Goal: Use online tool/utility: Utilize a website feature to perform a specific function

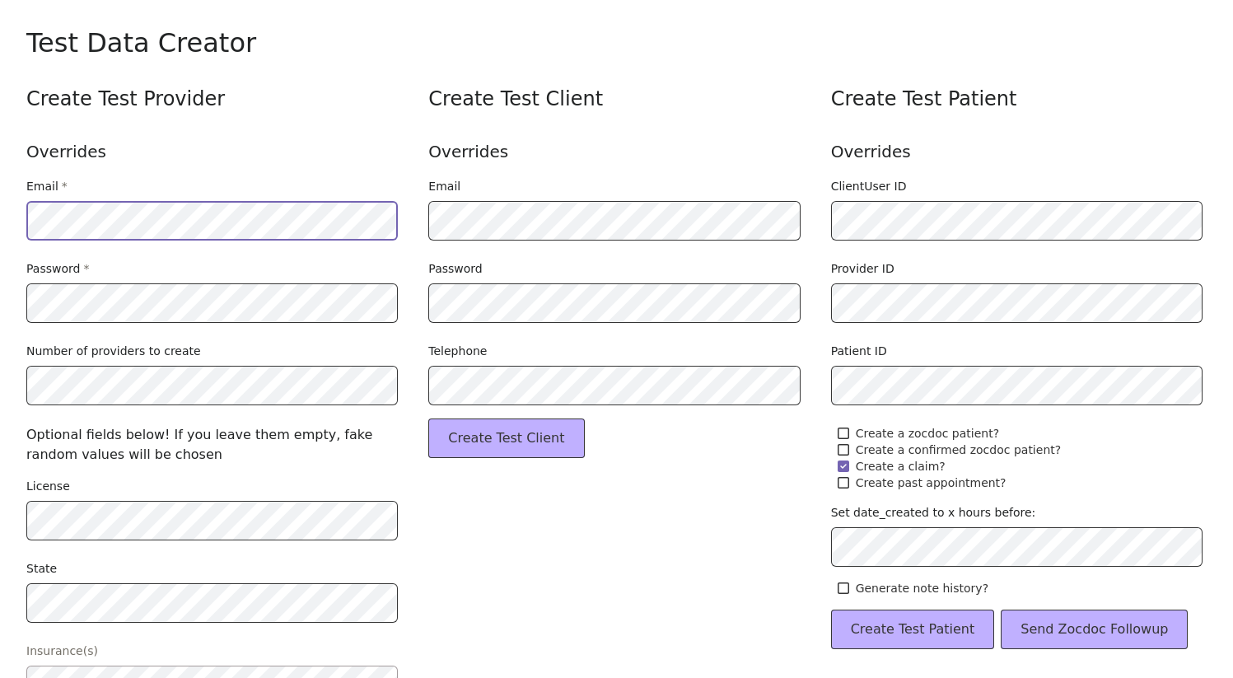
click at [0, 217] on html "Opens in a new window Opens an external website Opens an external website in a …" at bounding box center [616, 339] width 1233 height 678
click at [331, 245] on div "Create Test Provider Overrides Email * Password * Number of providers to create…" at bounding box center [214, 631] width 376 height 1091
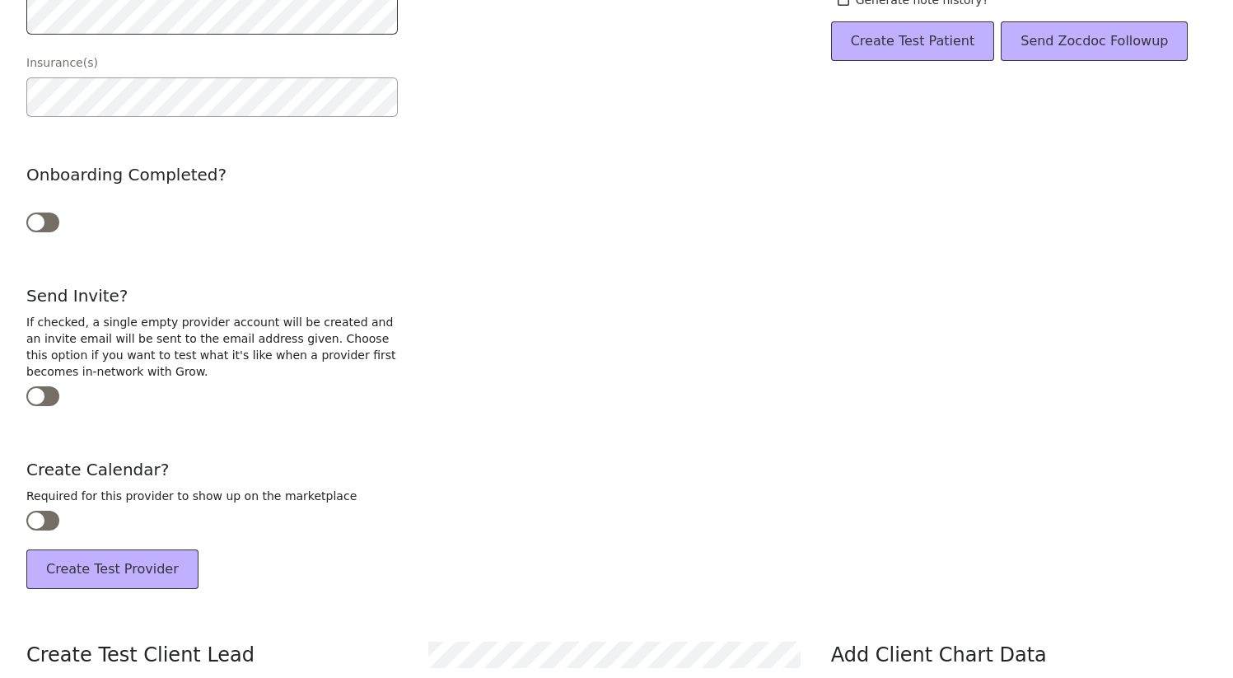
scroll to position [616, 0]
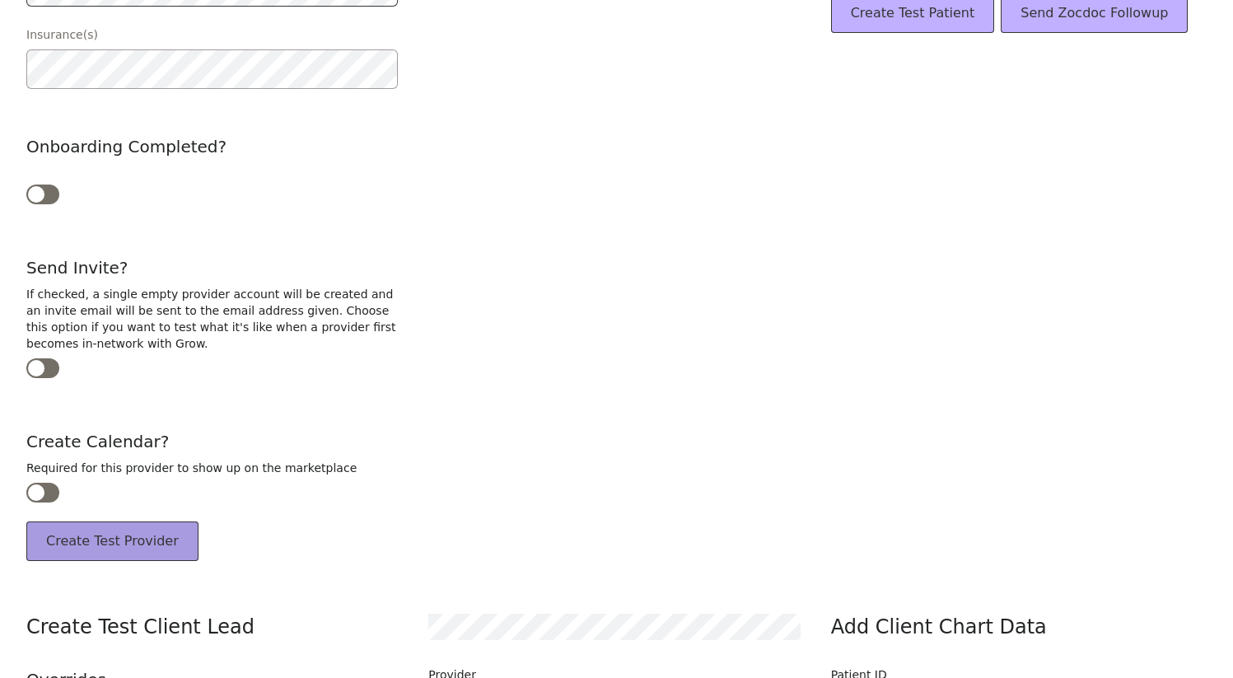
click at [110, 536] on button "Create Test Provider" at bounding box center [112, 541] width 172 height 40
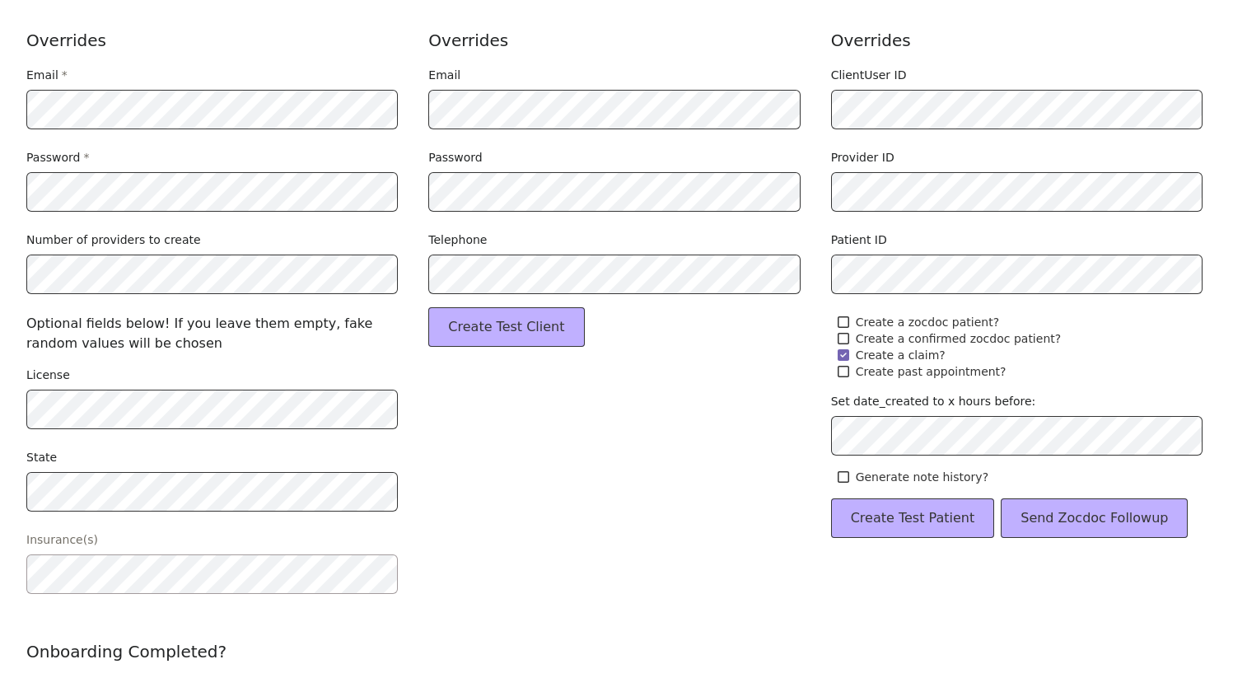
scroll to position [0, 0]
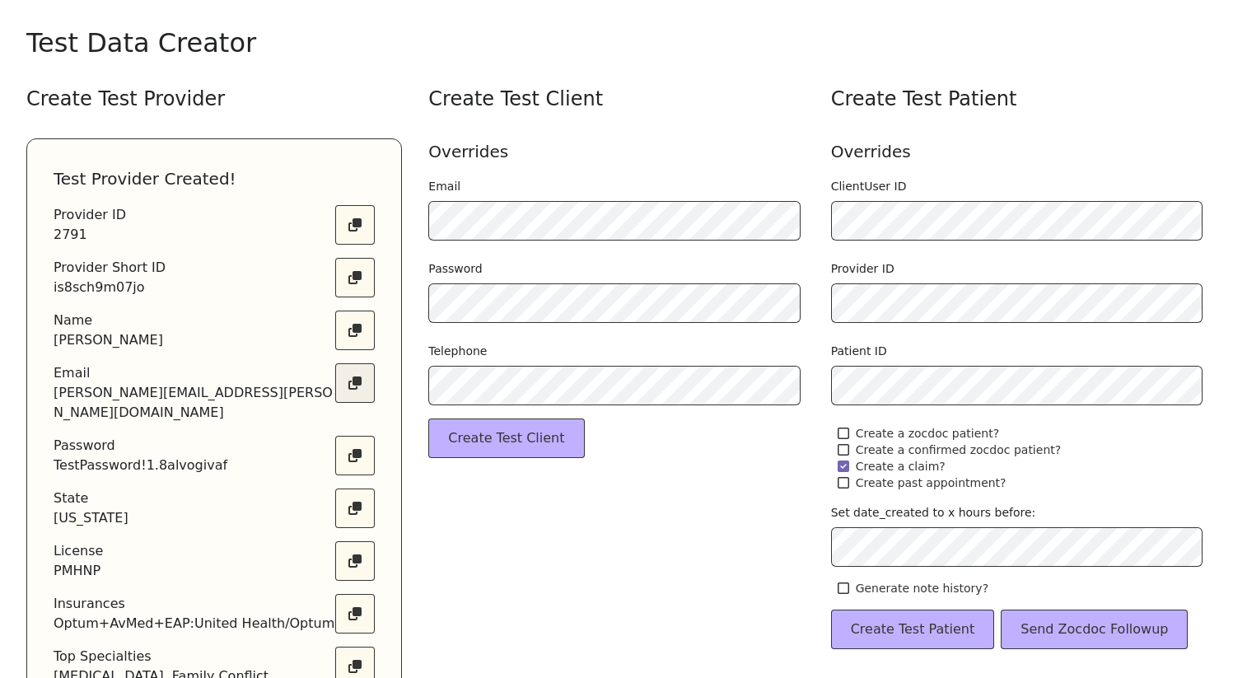
drag, startPoint x: 355, startPoint y: 392, endPoint x: 357, endPoint y: 372, distance: 19.8
click at [355, 392] on button "Copy text" at bounding box center [355, 383] width 40 height 40
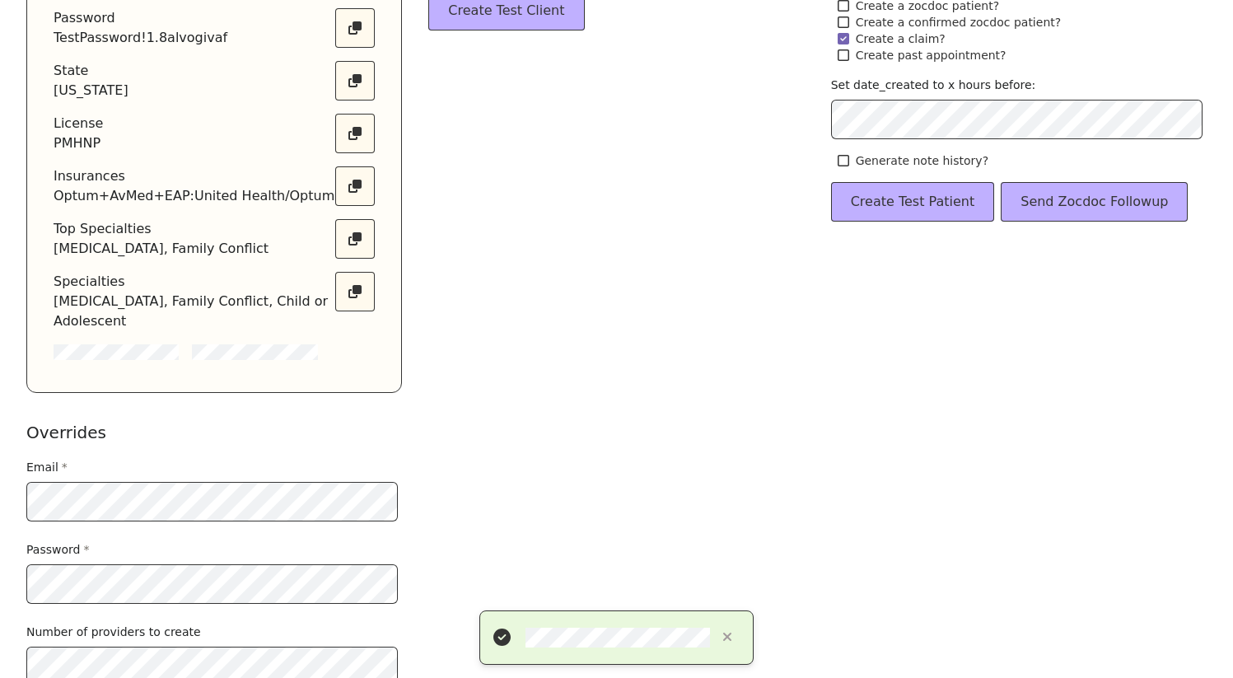
scroll to position [488, 0]
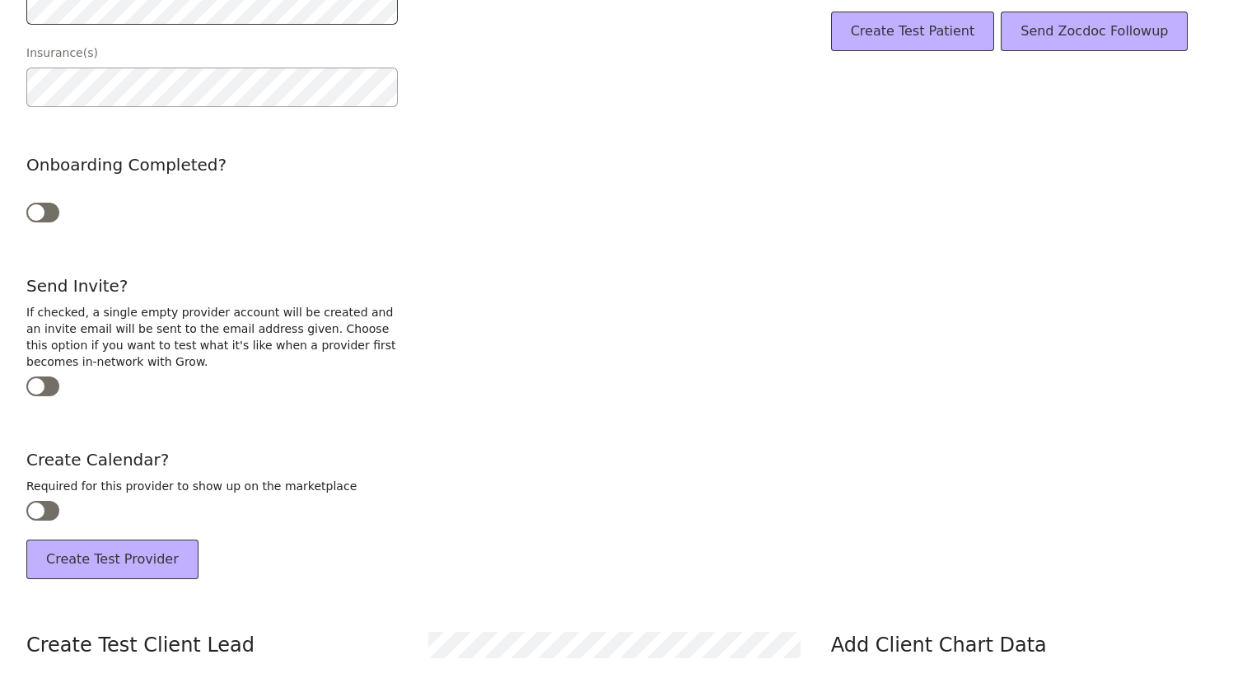
scroll to position [595, 0]
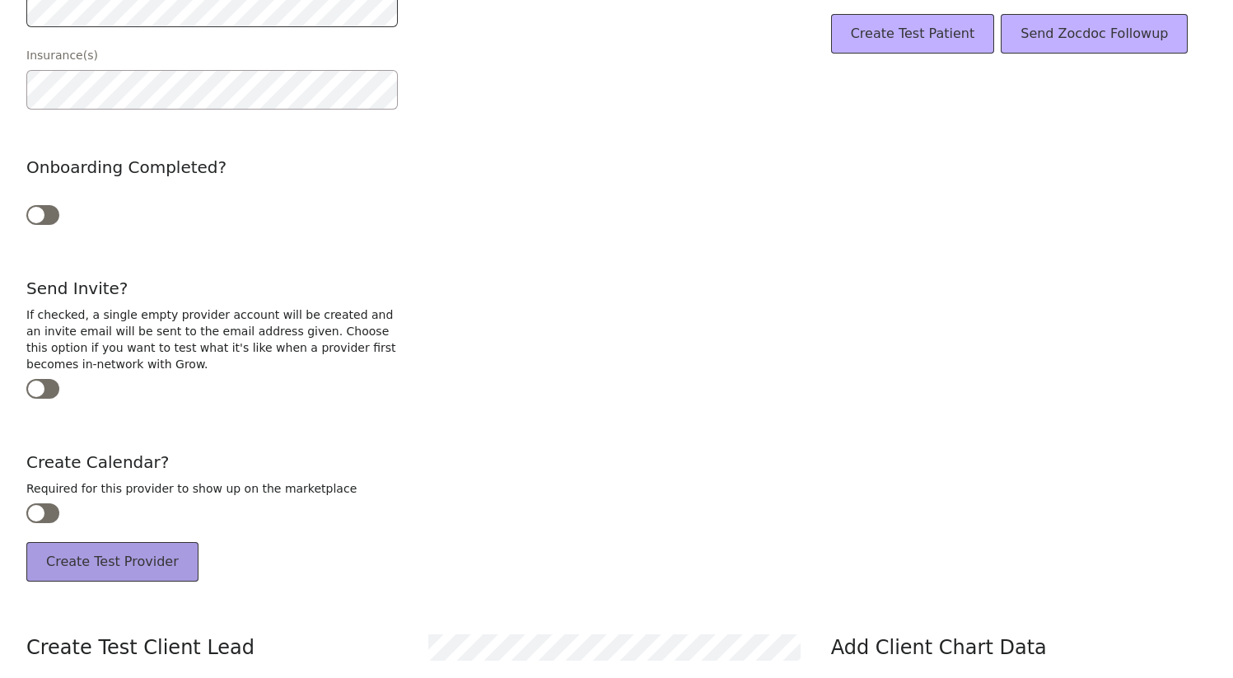
click at [119, 548] on button "Create Test Provider" at bounding box center [112, 562] width 172 height 40
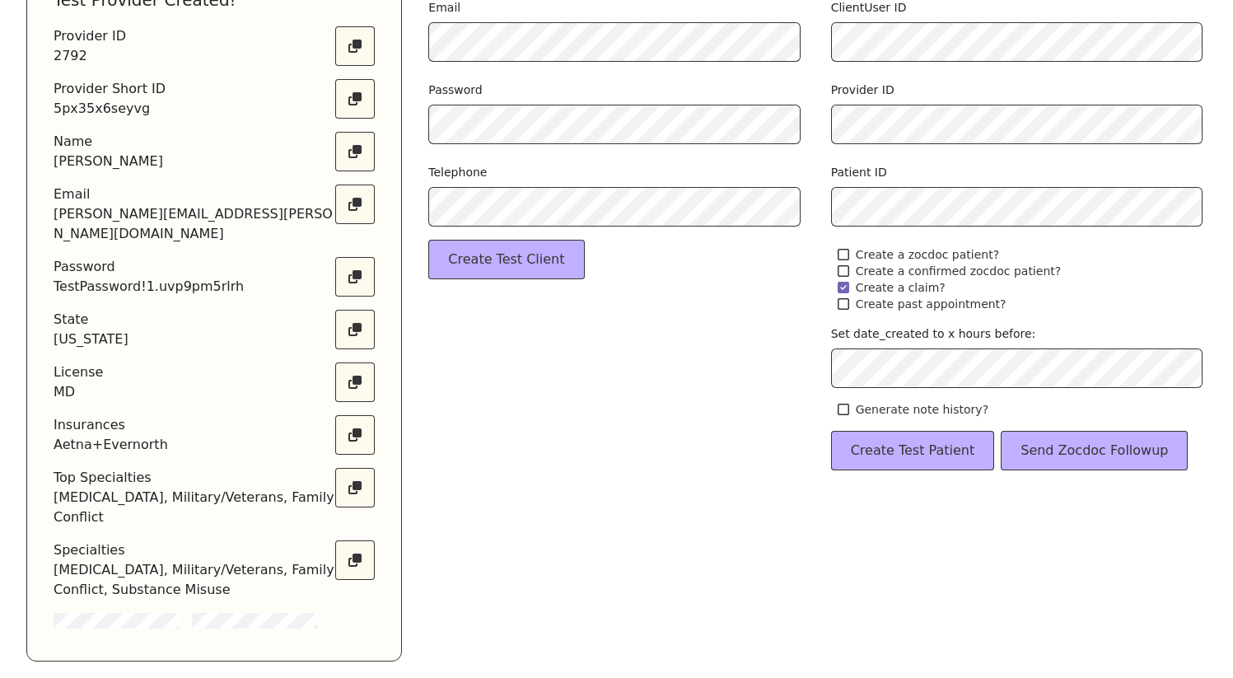
scroll to position [0, 0]
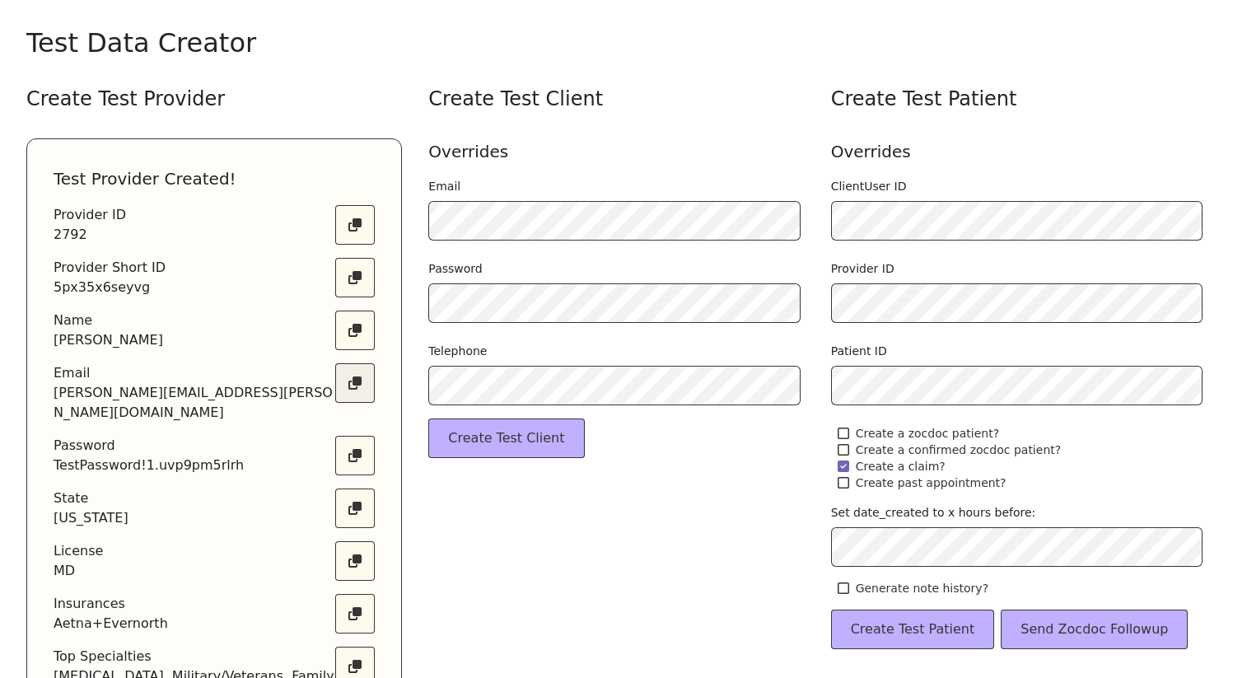
click at [361, 385] on button "Copy text" at bounding box center [355, 383] width 40 height 40
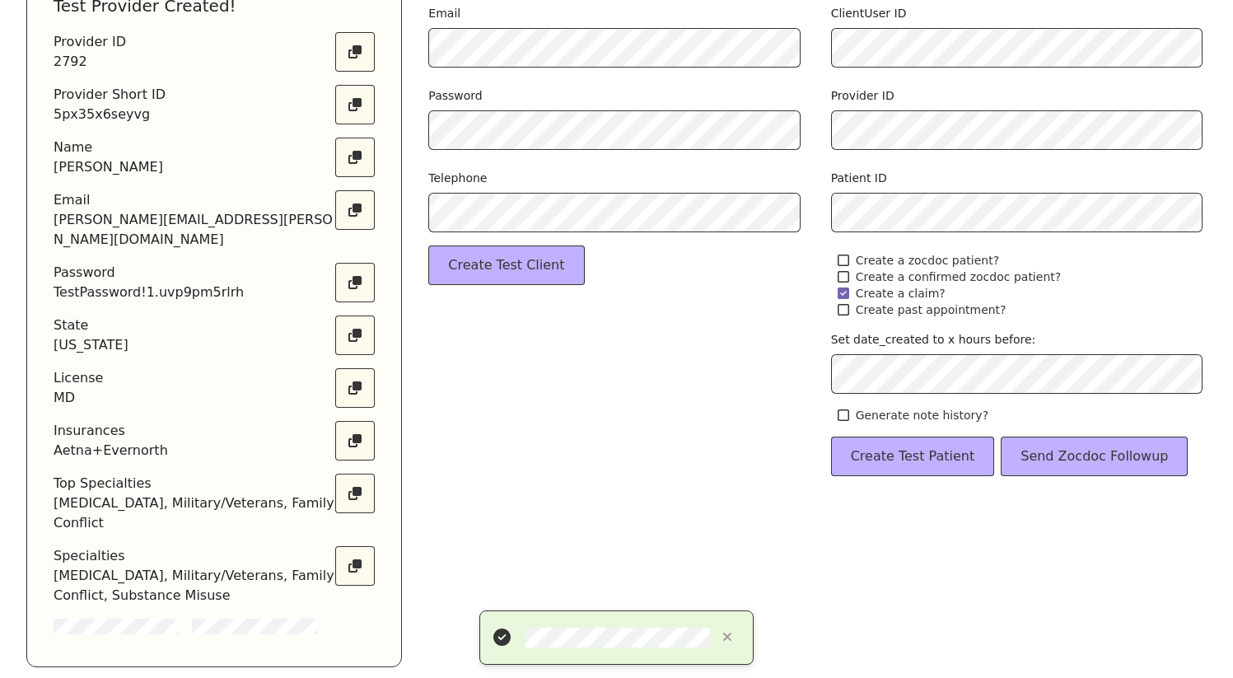
scroll to position [257, 0]
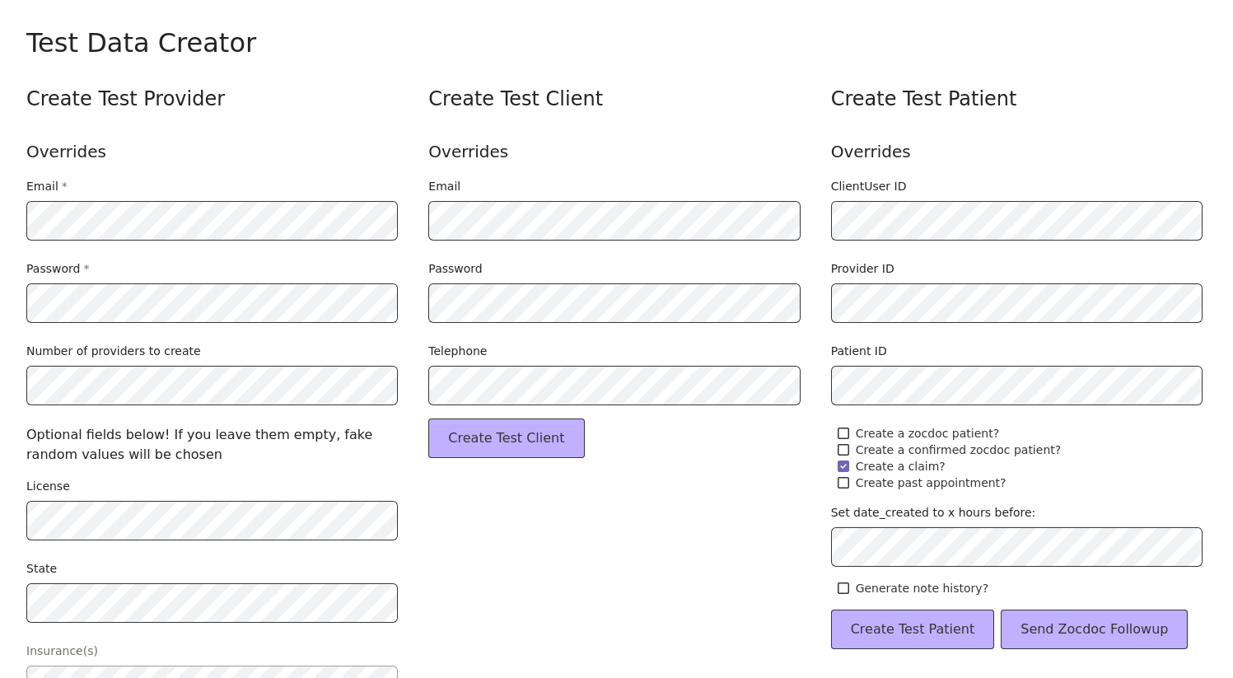
click at [660, 45] on div "Test Data Creator" at bounding box center [616, 42] width 1180 height 33
click at [287, 170] on div "Create Test Provider Overrides Email * Password * Number of providers to create…" at bounding box center [214, 631] width 376 height 1091
click at [320, 148] on div "Overrides" at bounding box center [214, 151] width 376 height 26
click at [338, 243] on div "Create Test Provider Overrides Email * Password * Number of providers to create…" at bounding box center [214, 631] width 376 height 1091
click at [499, 143] on div "Overrides" at bounding box center [616, 151] width 376 height 26
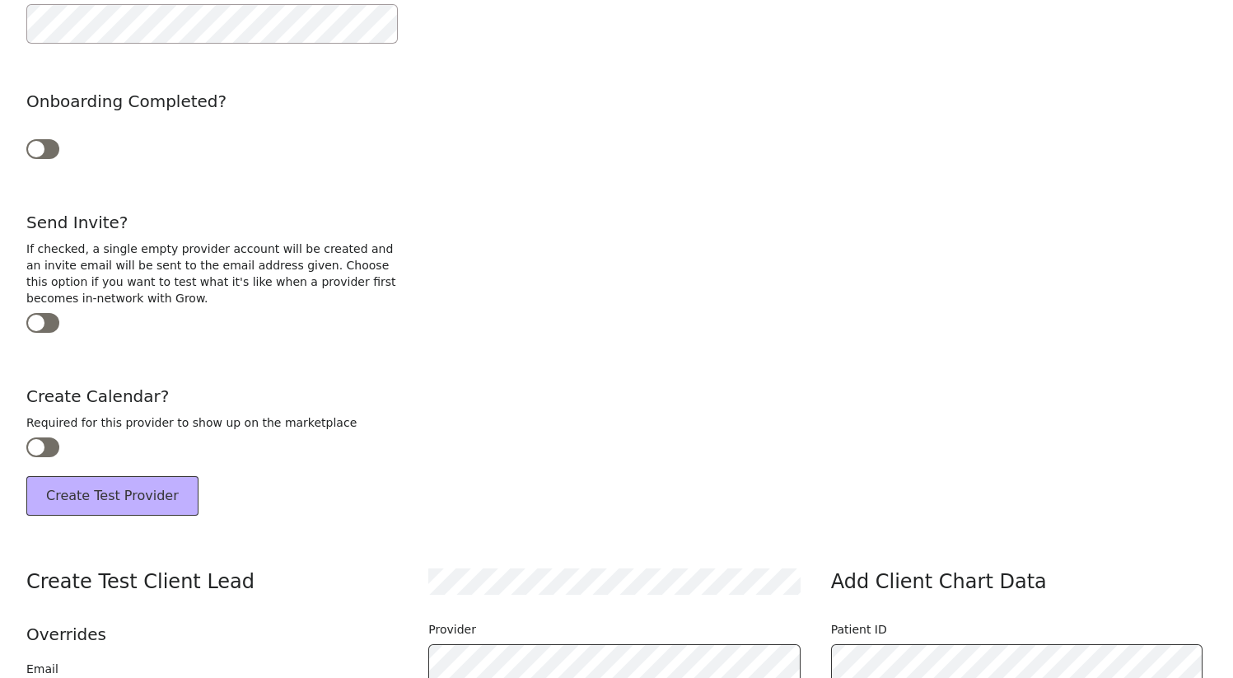
scroll to position [787, 0]
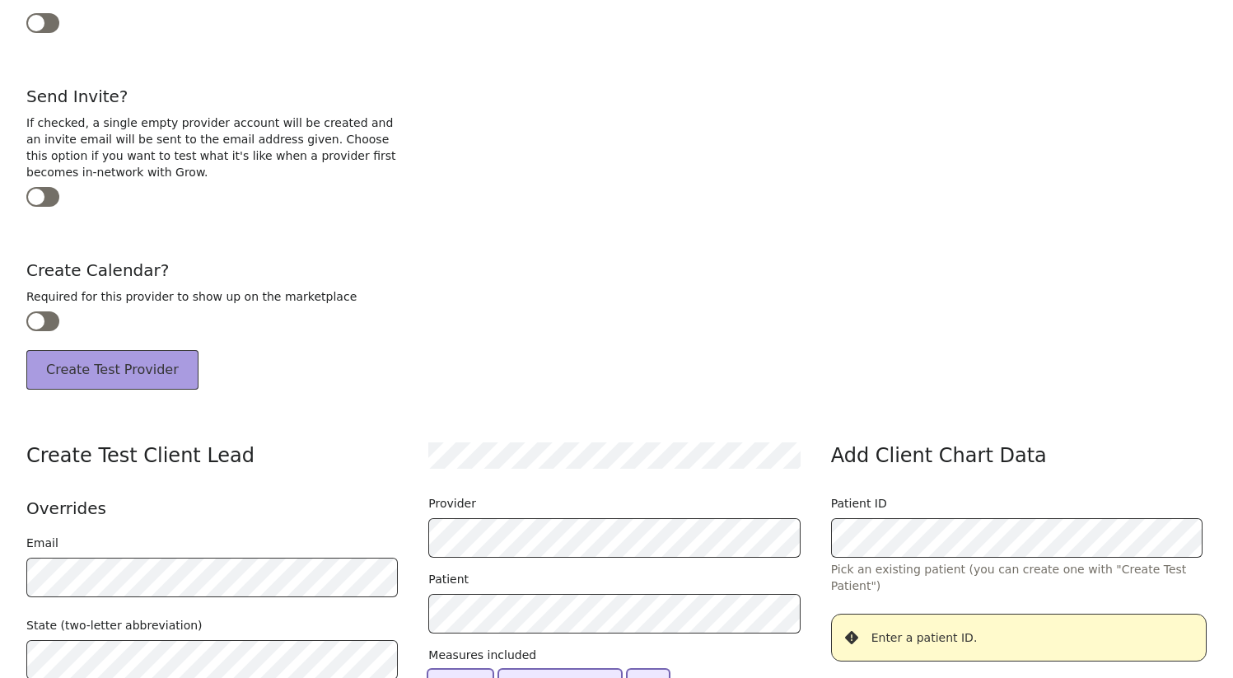
click at [83, 362] on button "Create Test Provider" at bounding box center [112, 370] width 172 height 40
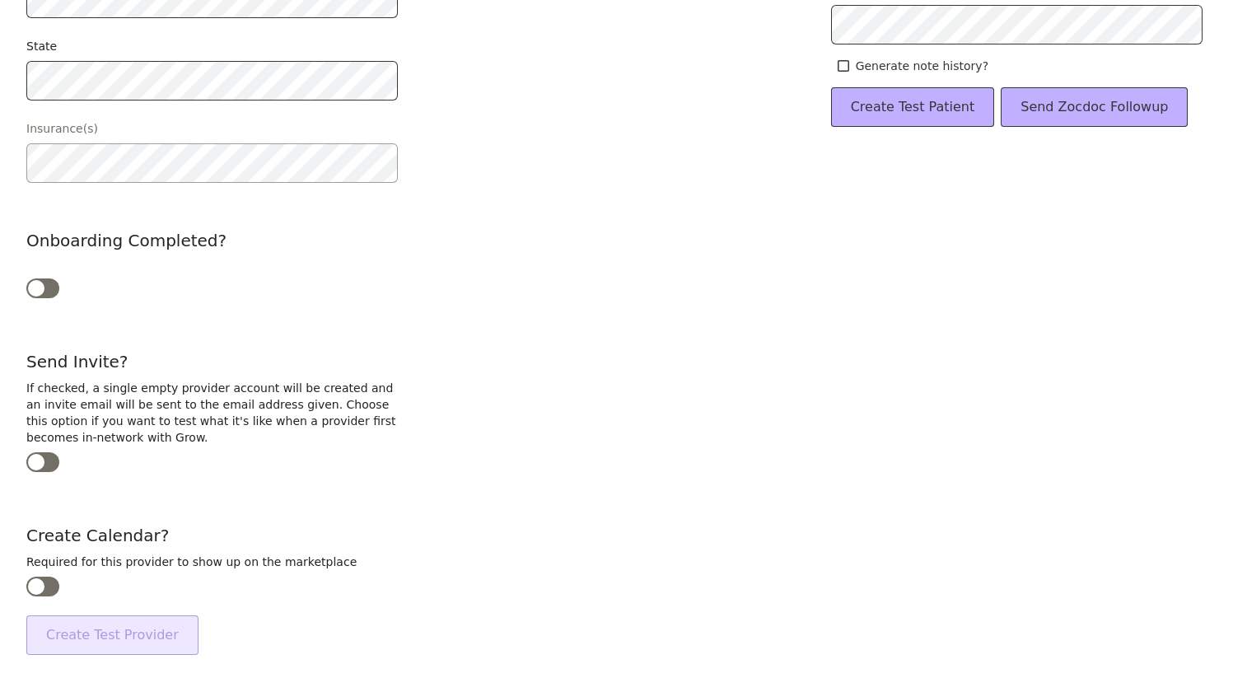
scroll to position [0, 0]
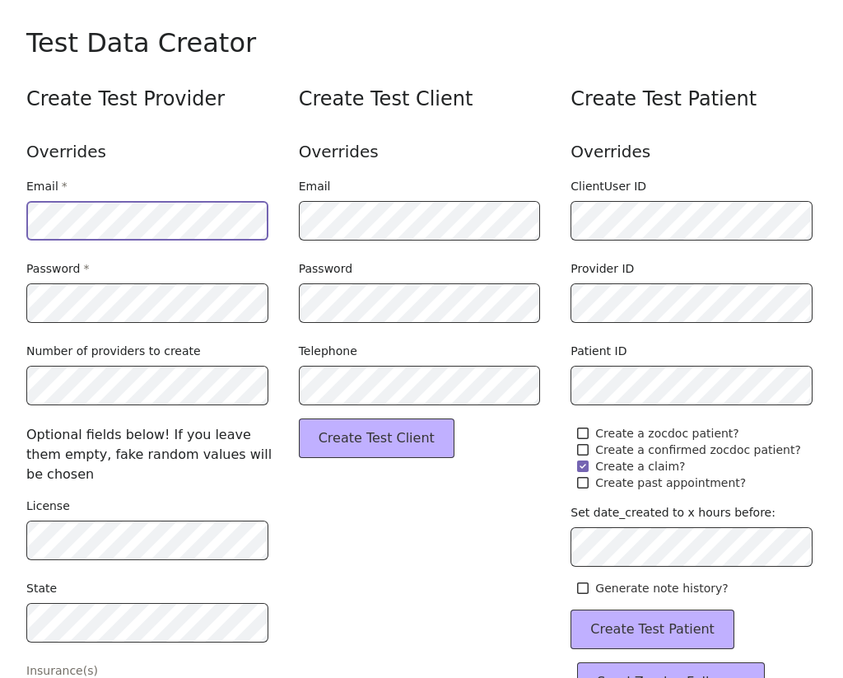
click at [0, 225] on html "Opens in a new window Opens an external website Opens an external website in a …" at bounding box center [421, 339] width 843 height 678
click at [0, 217] on html "Opens in a new window Opens an external website Opens an external website in a …" at bounding box center [421, 339] width 843 height 678
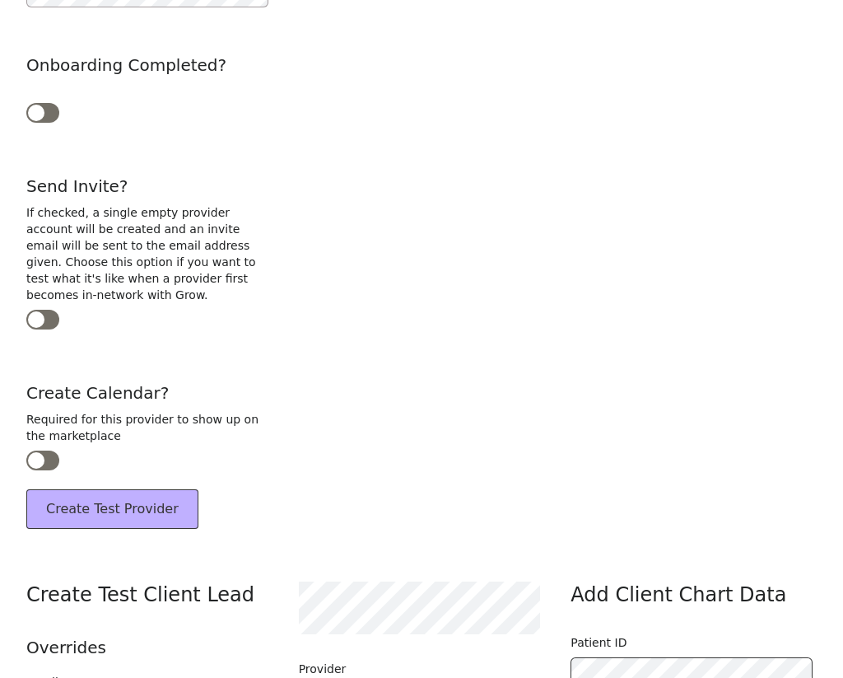
scroll to position [718, 0]
click at [127, 506] on button "Create Test Provider" at bounding box center [112, 508] width 172 height 40
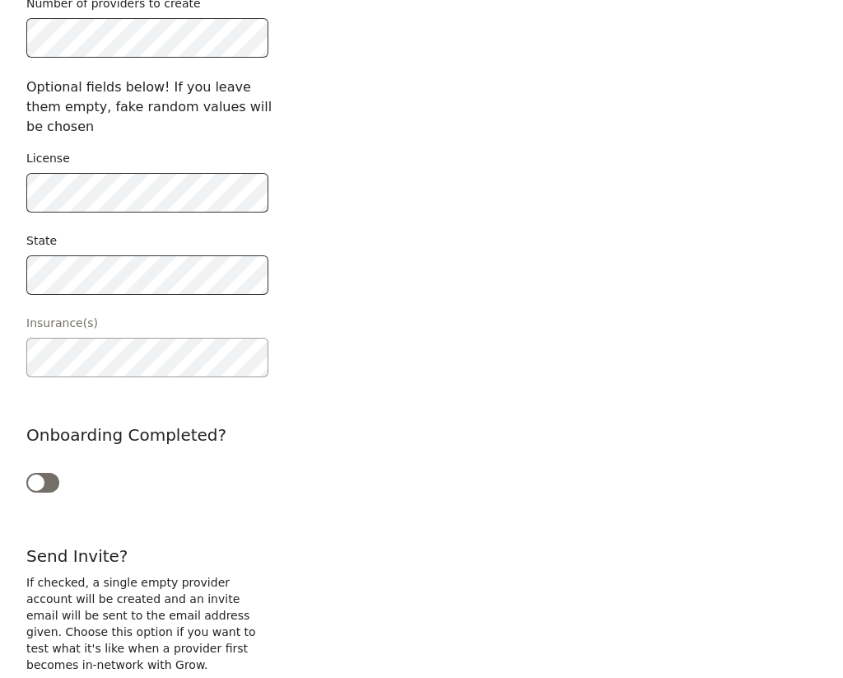
scroll to position [376, 0]
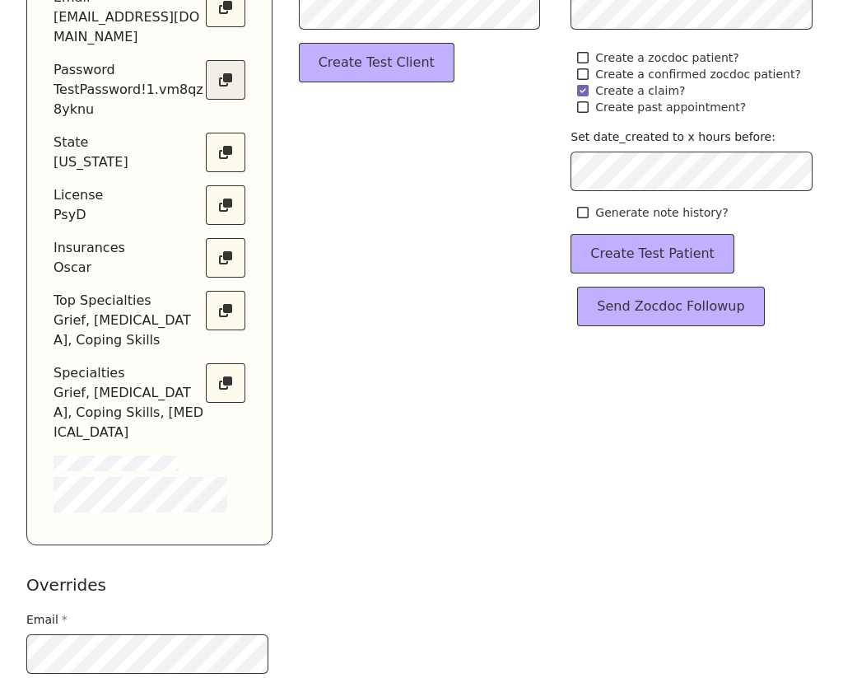
click at [231, 90] on button "Copy text" at bounding box center [226, 80] width 40 height 40
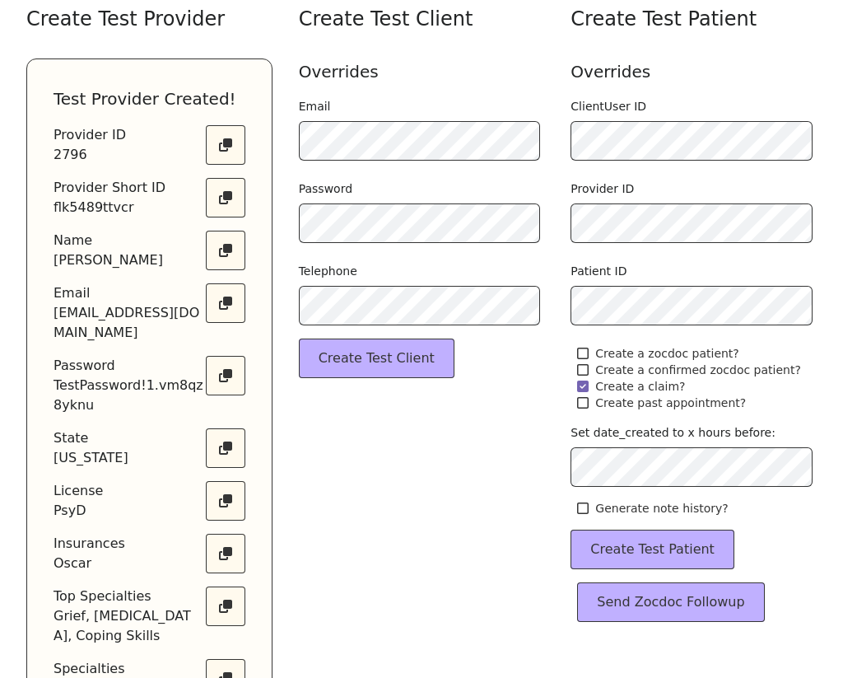
scroll to position [83, 0]
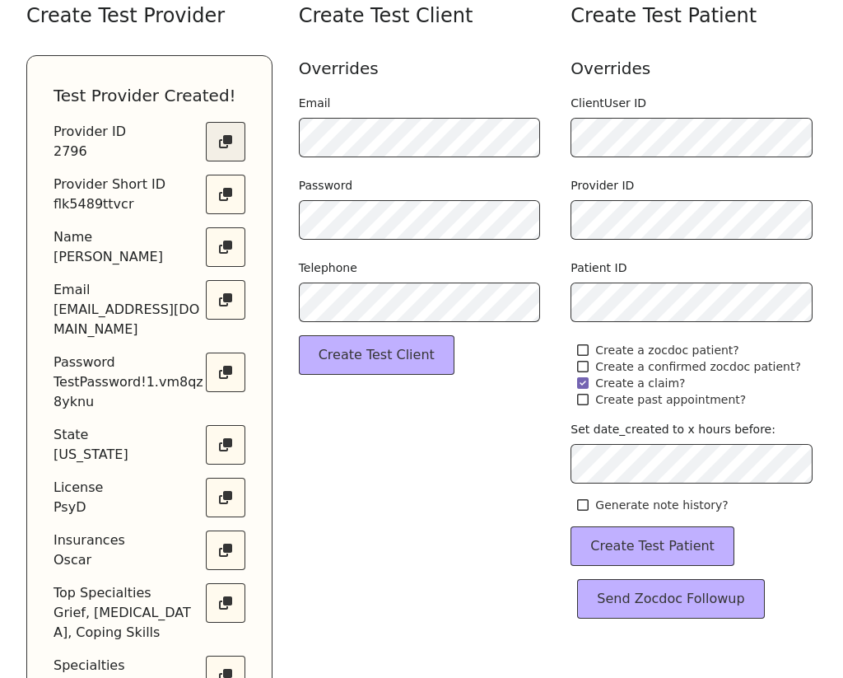
click at [223, 134] on button "Copy text" at bounding box center [226, 142] width 40 height 40
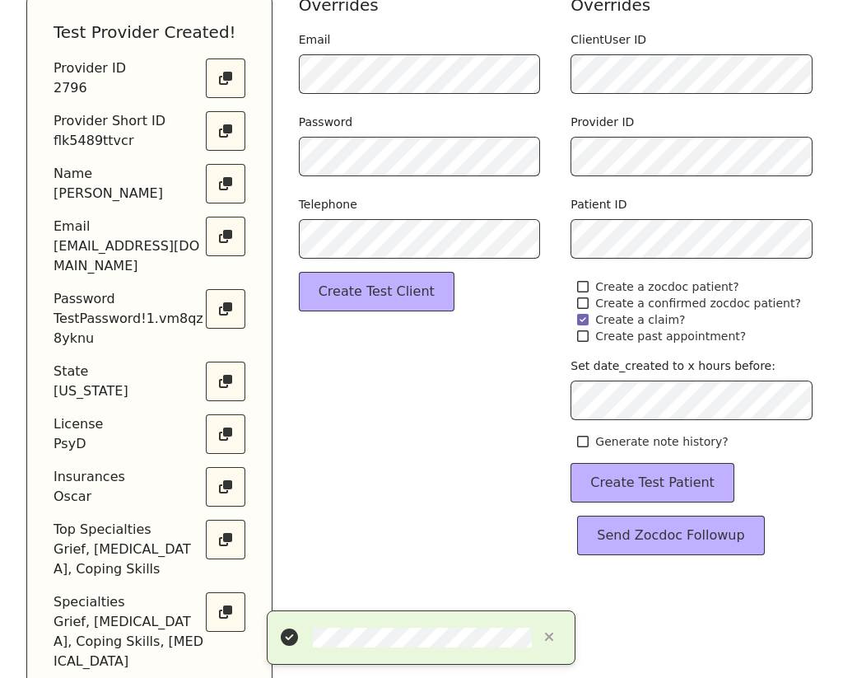
scroll to position [187, 0]
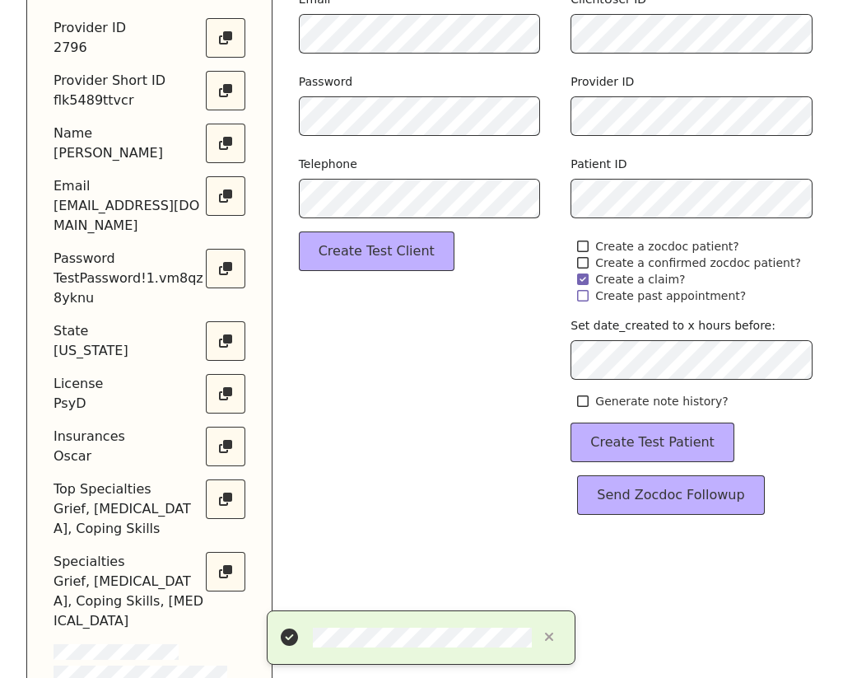
click at [665, 296] on span "Create past appointment?" at bounding box center [670, 295] width 151 height 16
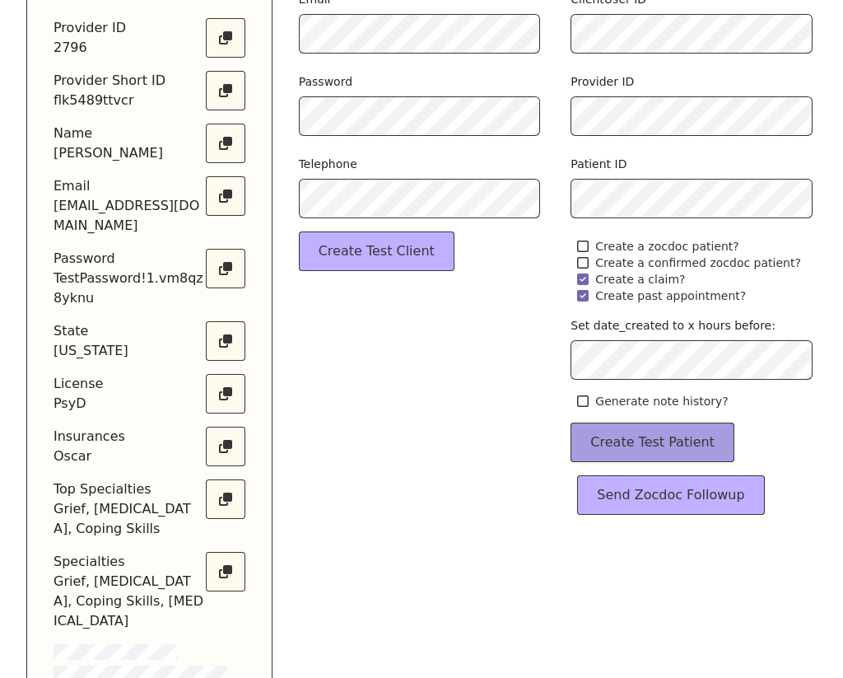
click at [657, 443] on button "Create Test Patient" at bounding box center [653, 442] width 164 height 40
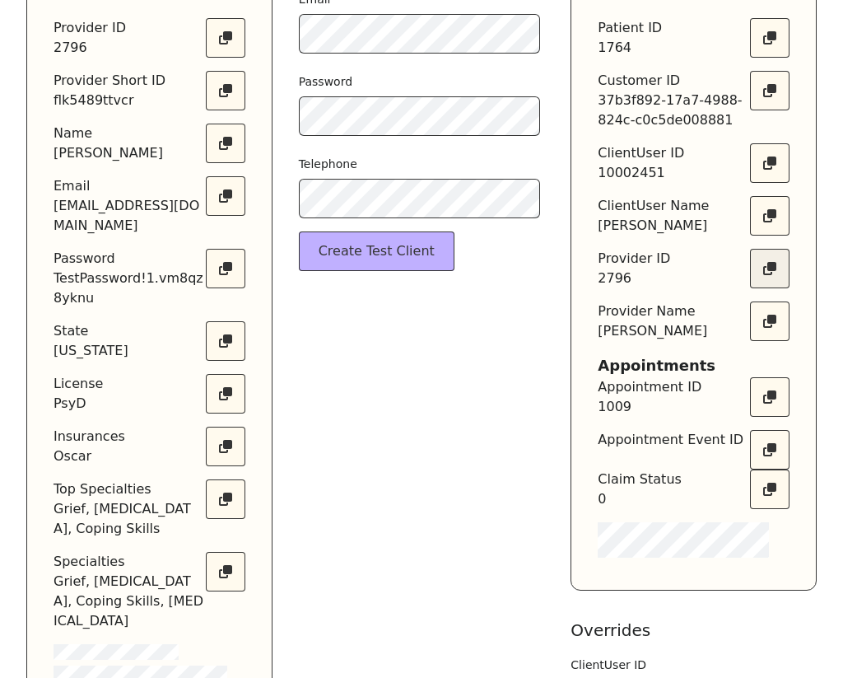
click at [766, 273] on button "Copy text" at bounding box center [770, 269] width 40 height 40
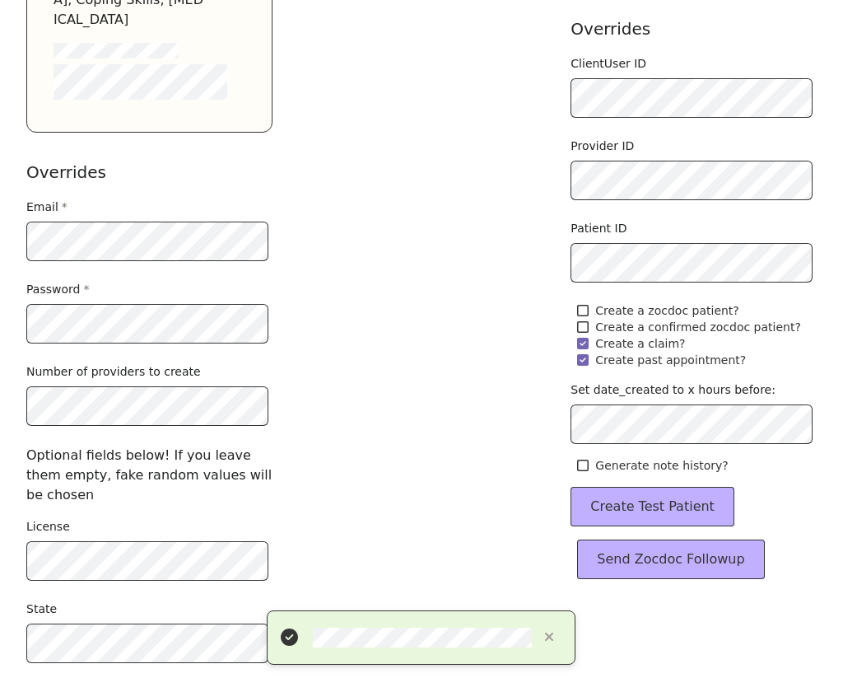
scroll to position [797, 0]
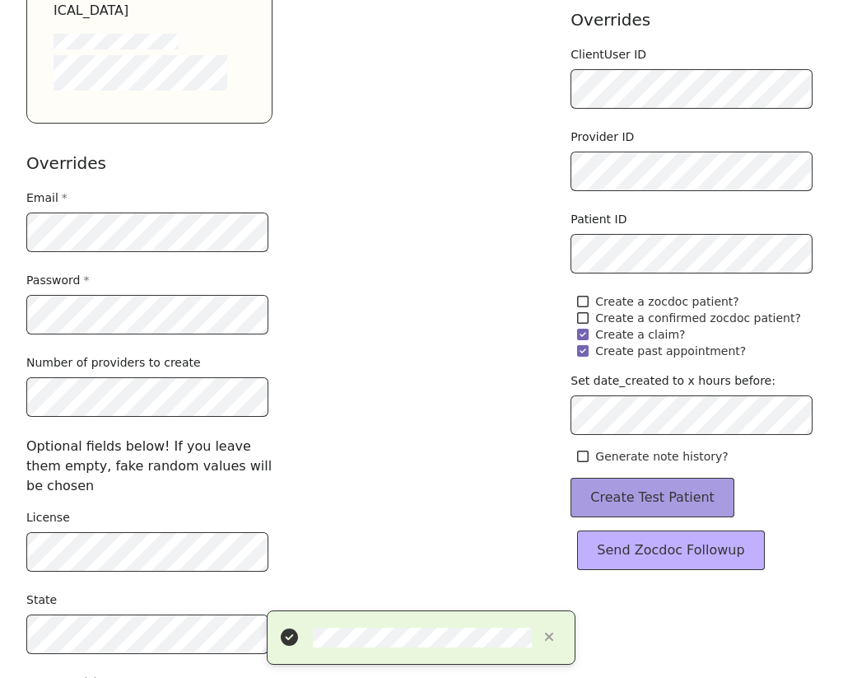
click at [618, 497] on button "Create Test Patient" at bounding box center [653, 498] width 164 height 40
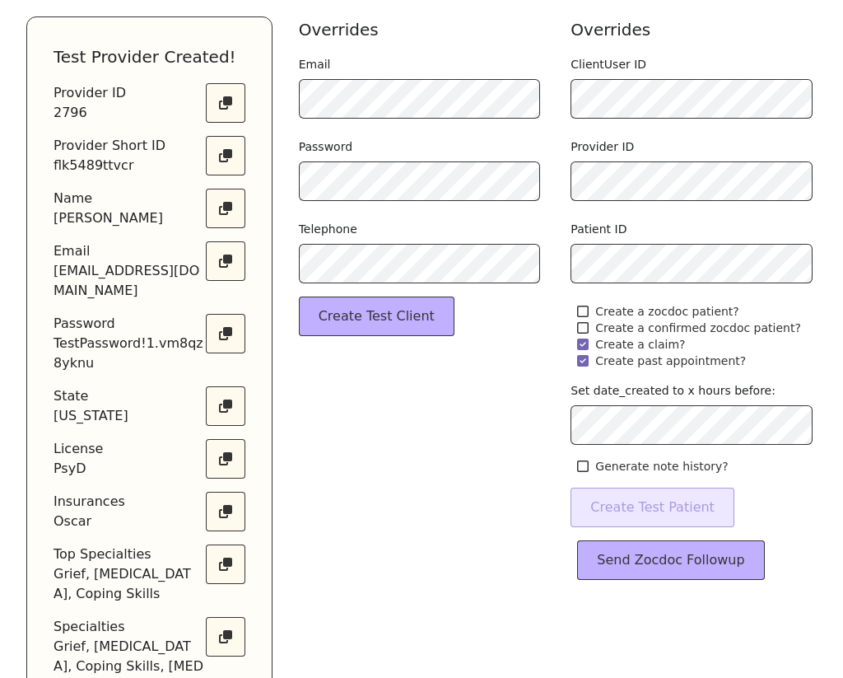
scroll to position [0, 0]
